Goal: Information Seeking & Learning: Learn about a topic

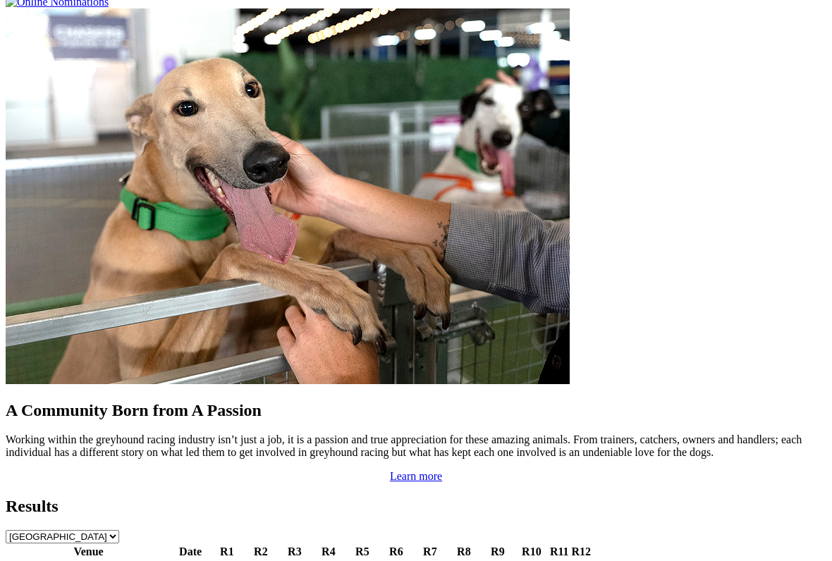
scroll to position [1143, 0]
click at [41, 561] on link "Gawler" at bounding box center [24, 568] width 33 height 12
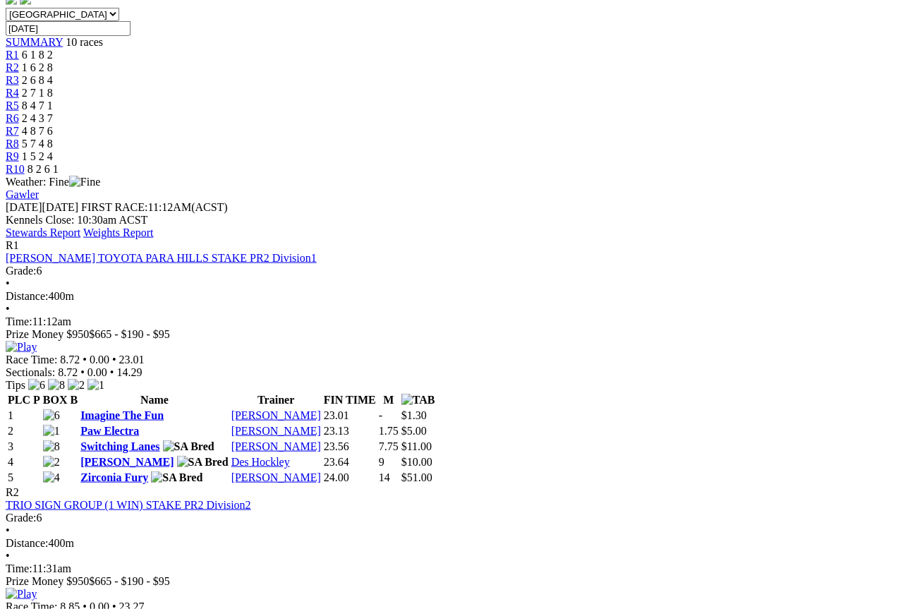
scroll to position [453, 0]
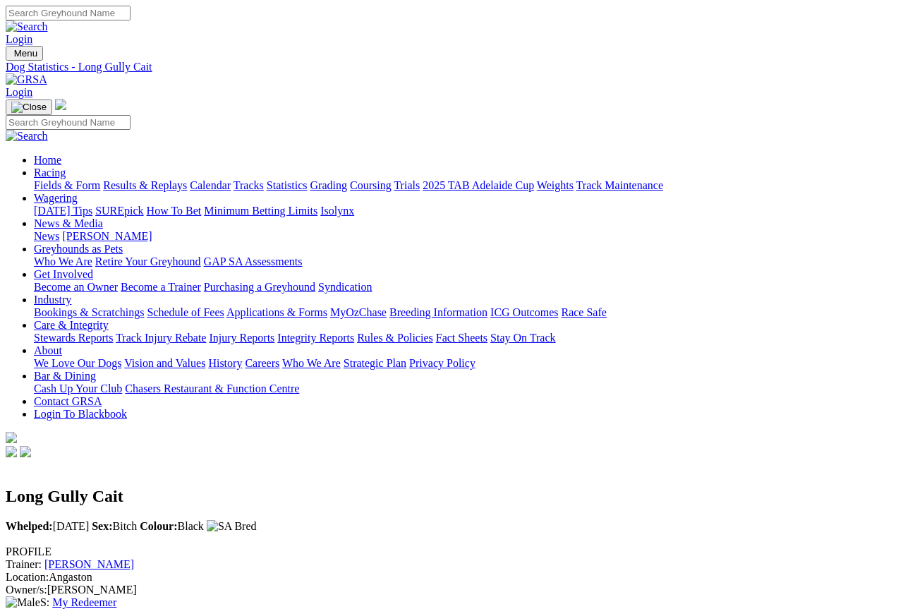
click at [176, 179] on link "Results & Replays" at bounding box center [145, 185] width 84 height 12
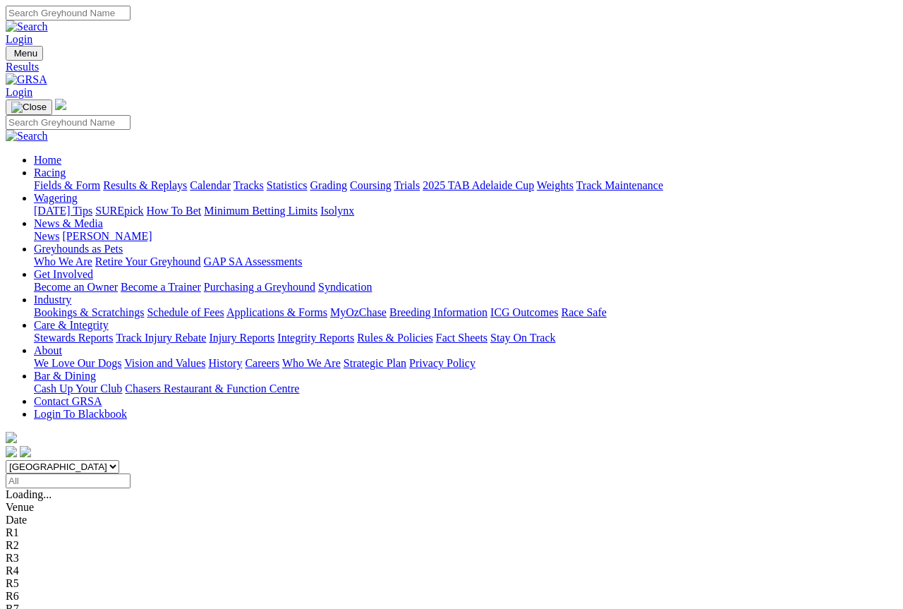
scroll to position [1, 0]
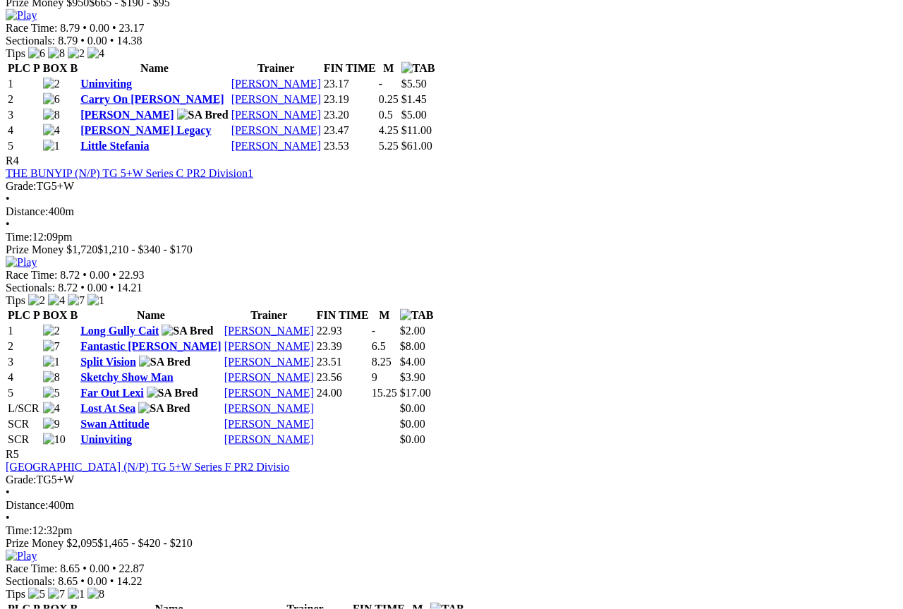
scroll to position [1278, 0]
